Goal: Find specific page/section: Find specific page/section

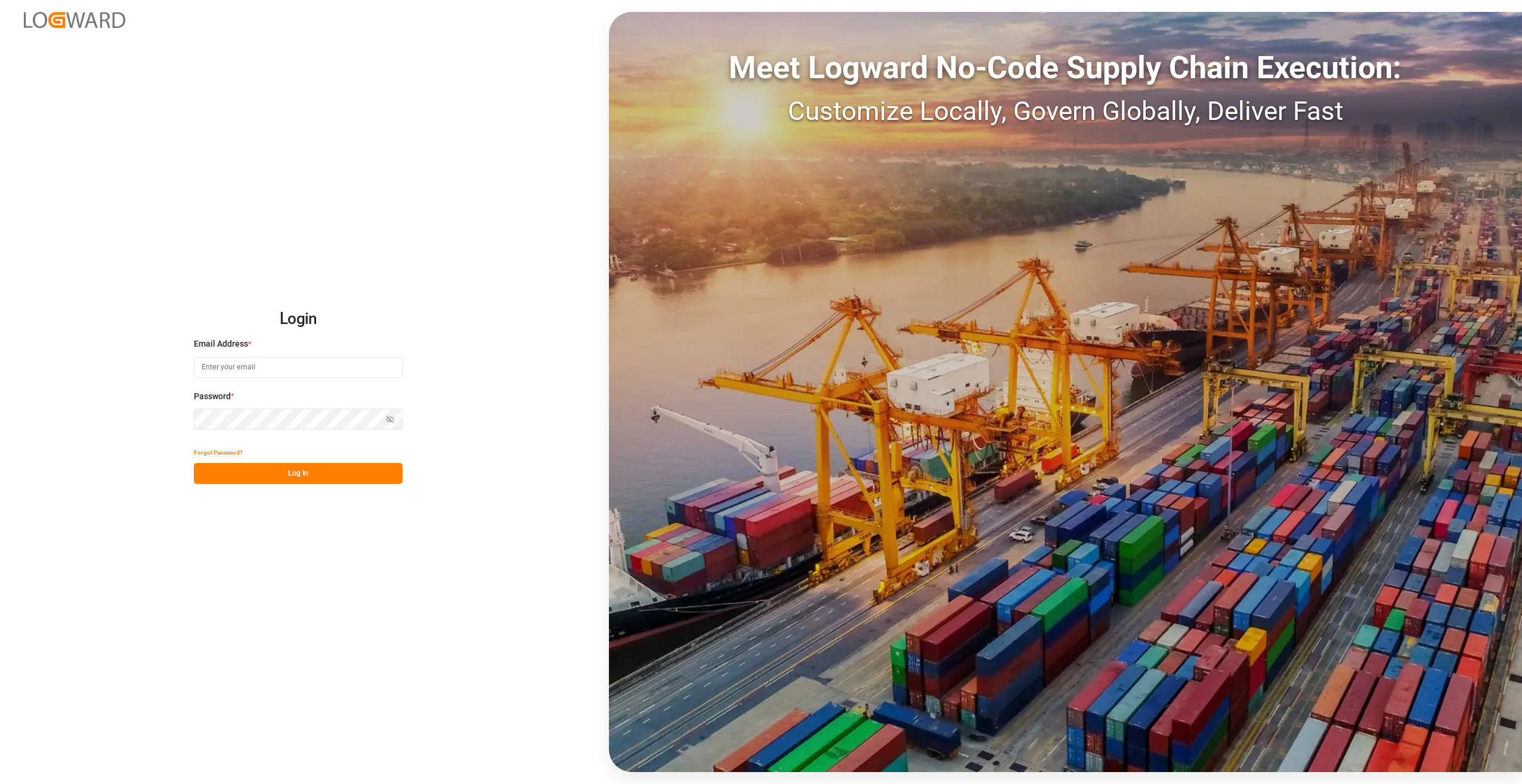
type input "[EMAIL_ADDRESS][DOMAIN_NAME]"
click at [327, 478] on button "Log In" at bounding box center [298, 473] width 209 height 21
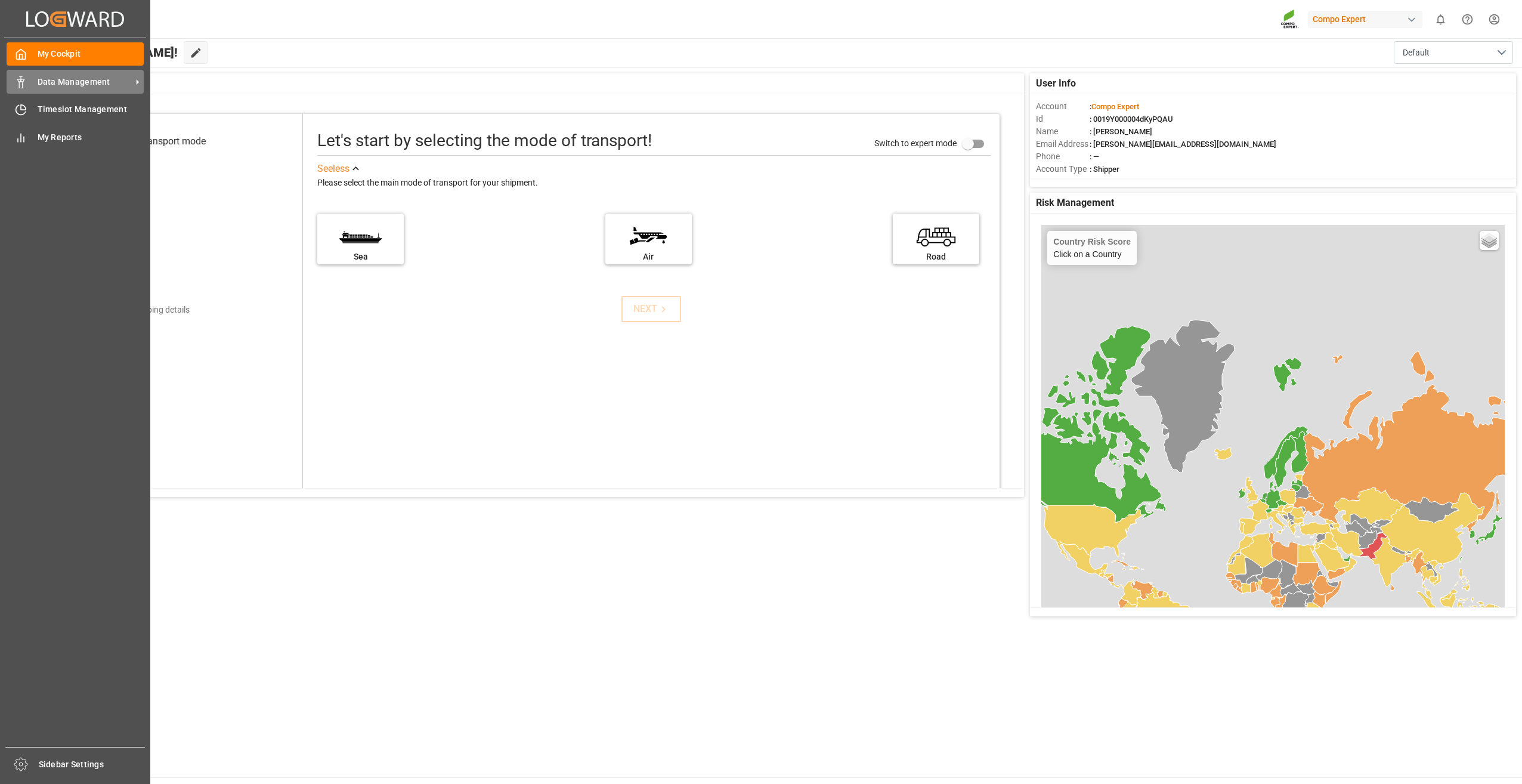
click at [136, 81] on icon at bounding box center [137, 82] width 13 height 13
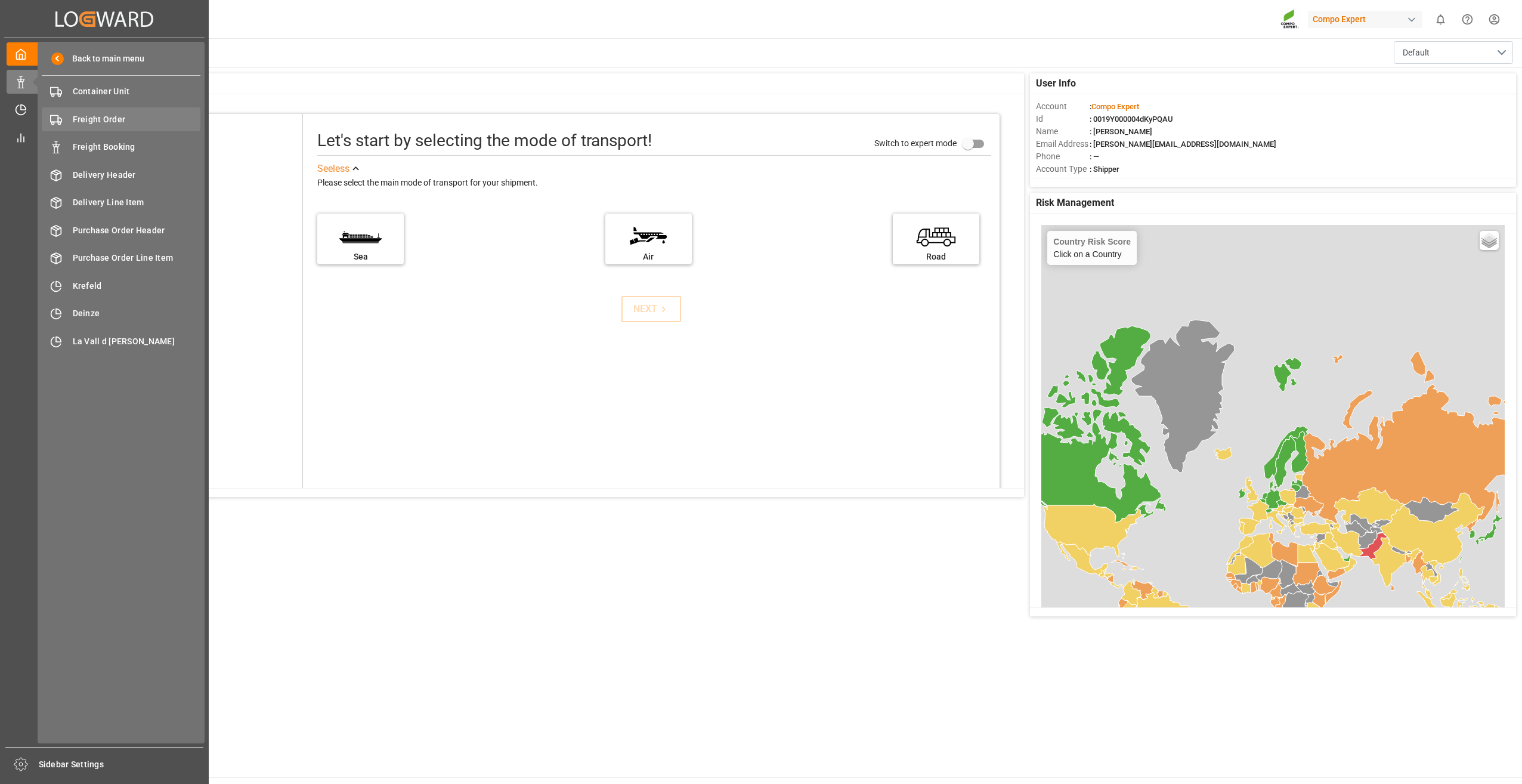
click at [119, 118] on span "Freight Order" at bounding box center [137, 120] width 128 height 13
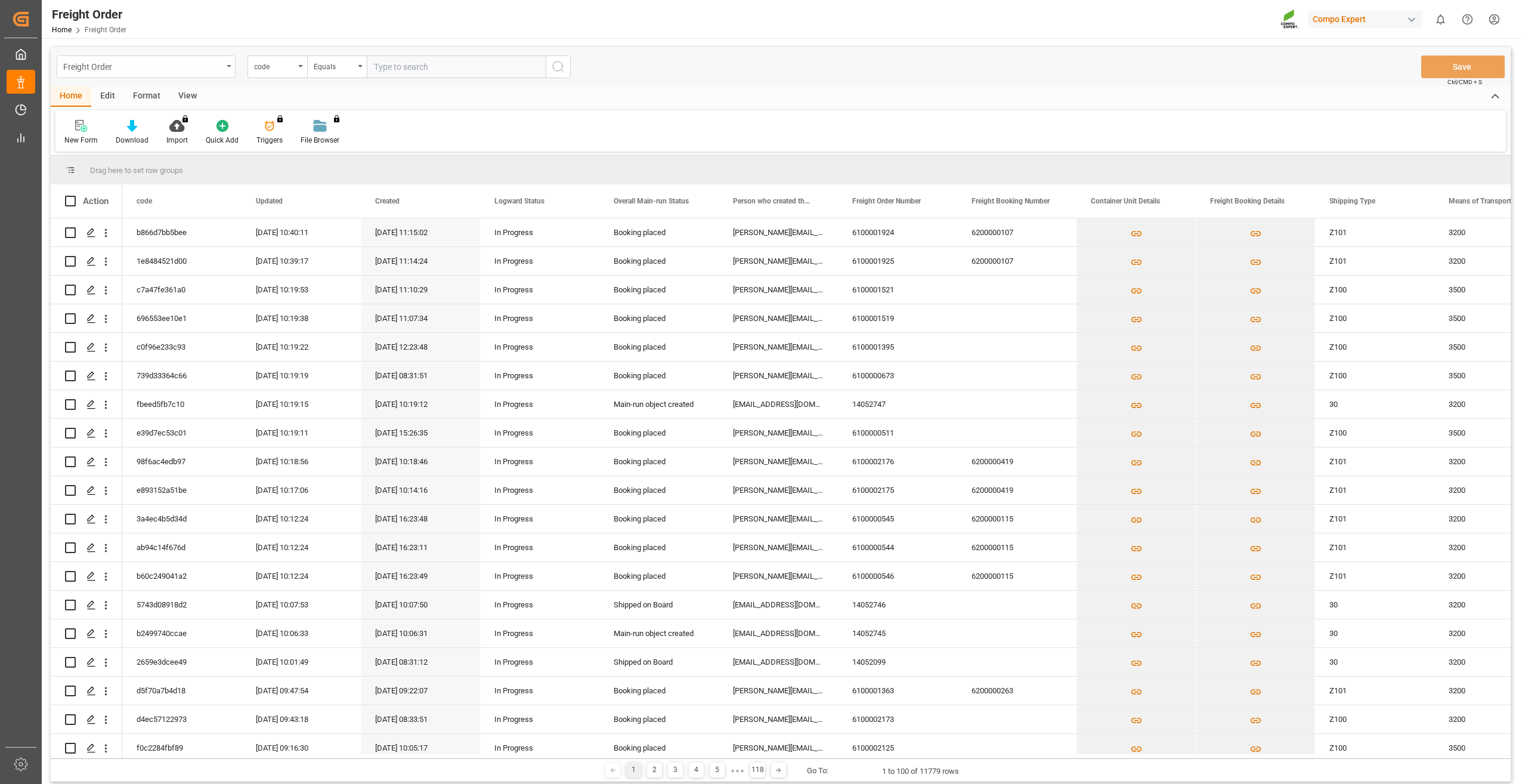
click at [223, 66] on div "Freight Order" at bounding box center [146, 67] width 179 height 23
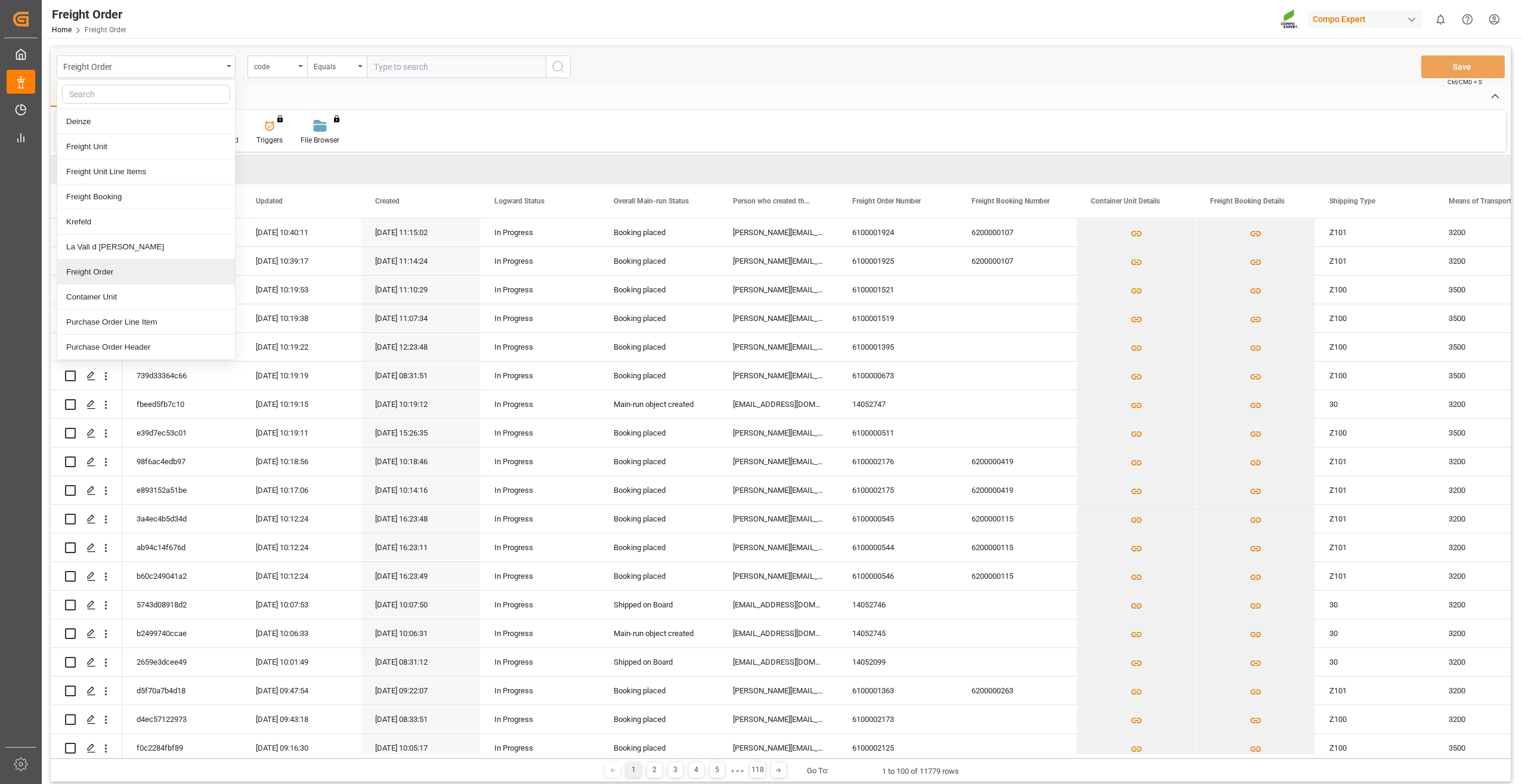
click at [103, 274] on div "Freight Order" at bounding box center [146, 271] width 178 height 25
